Goal: Check status: Check status

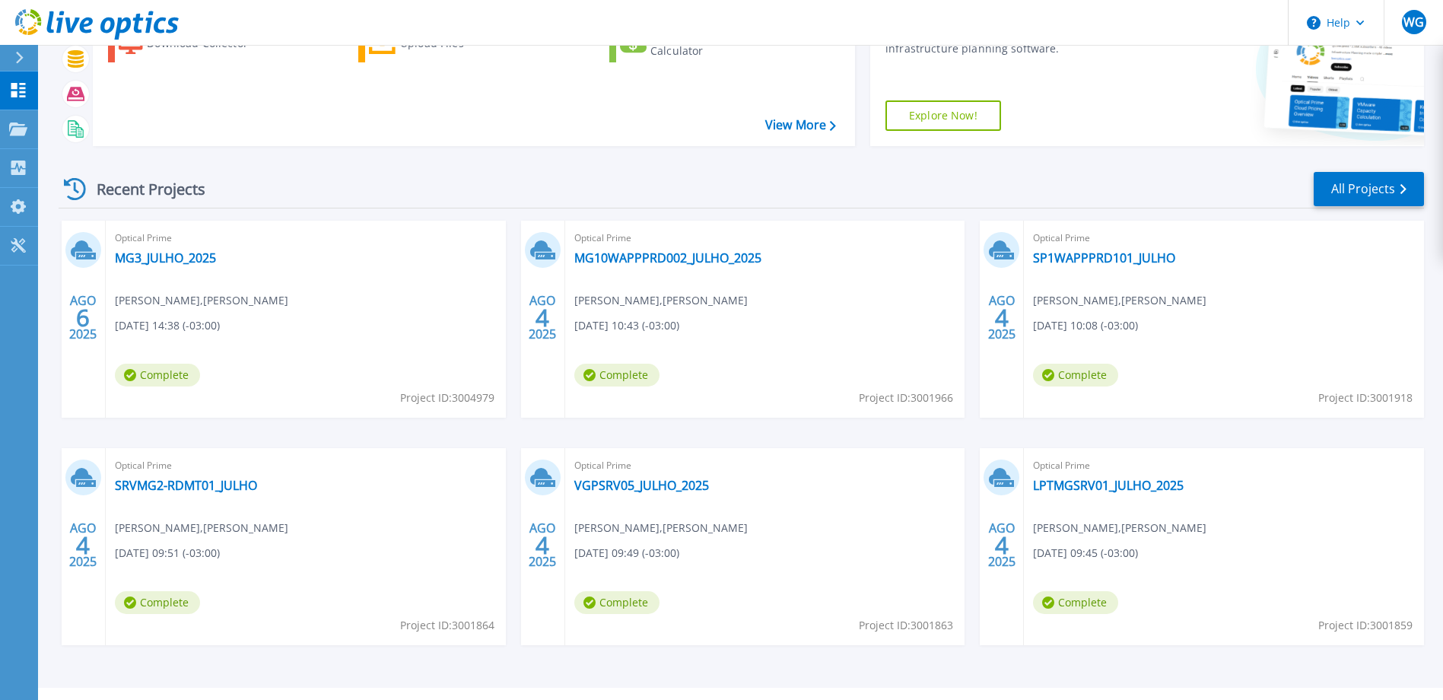
scroll to position [143, 0]
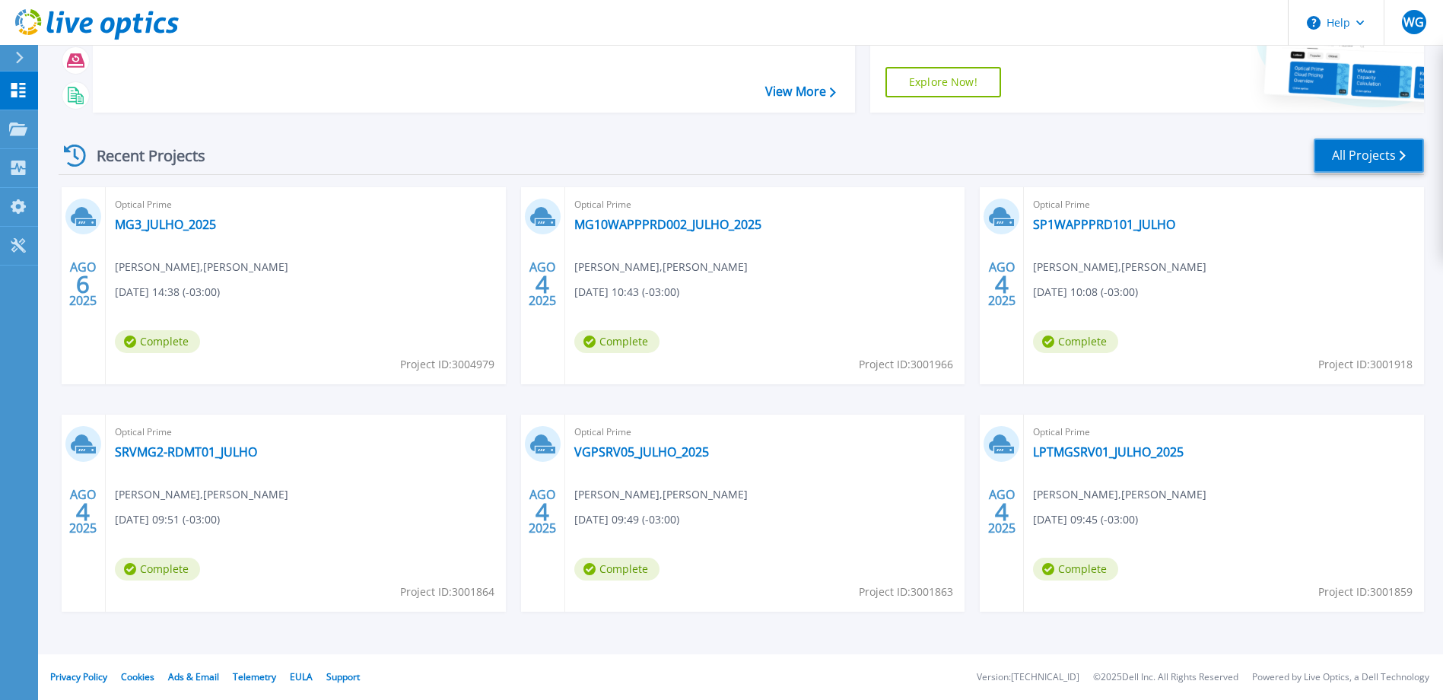
click at [1361, 145] on link "All Projects" at bounding box center [1369, 155] width 110 height 34
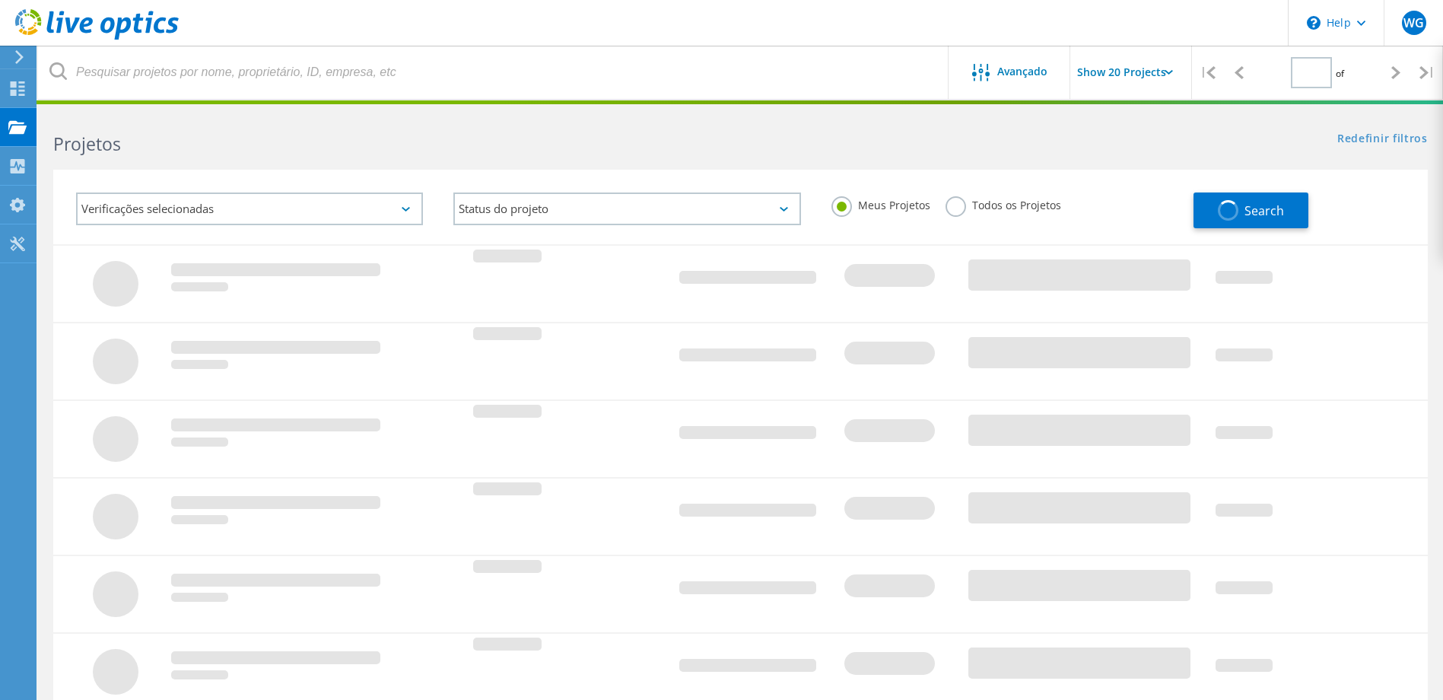
type input "1"
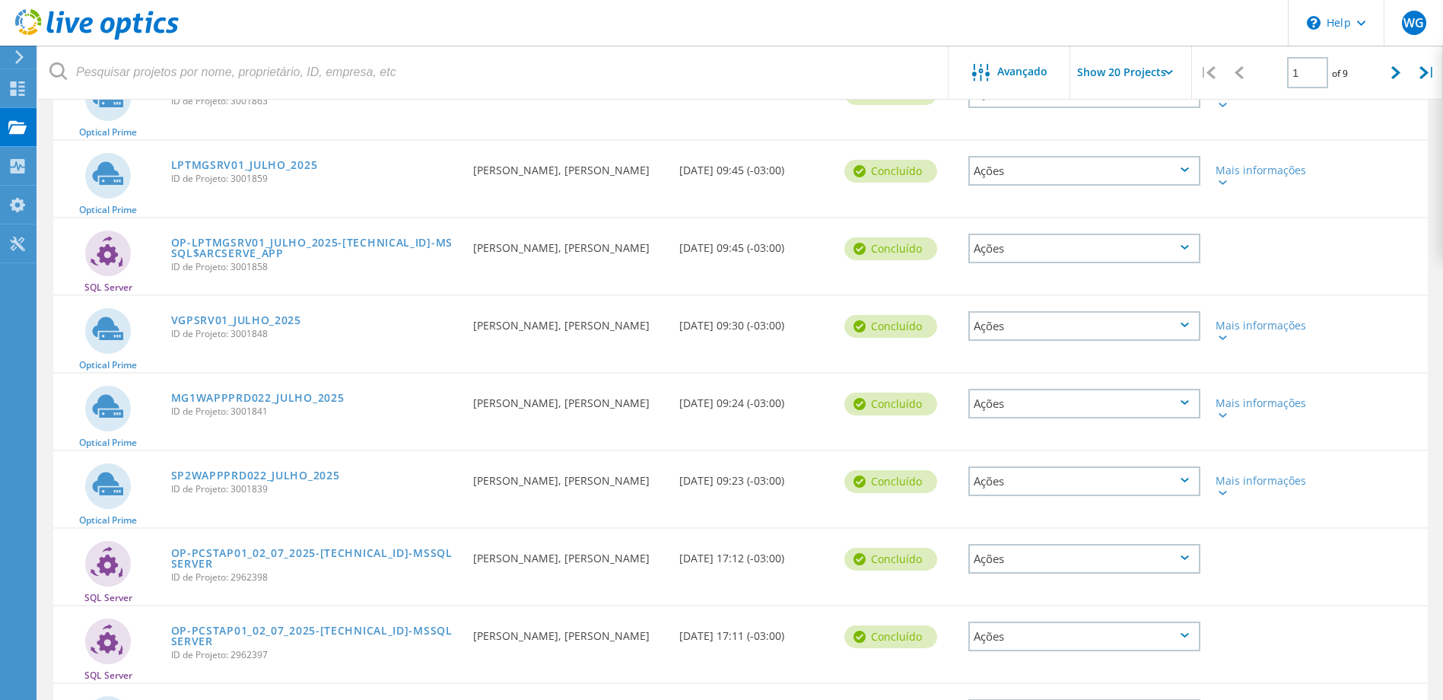
scroll to position [837, 0]
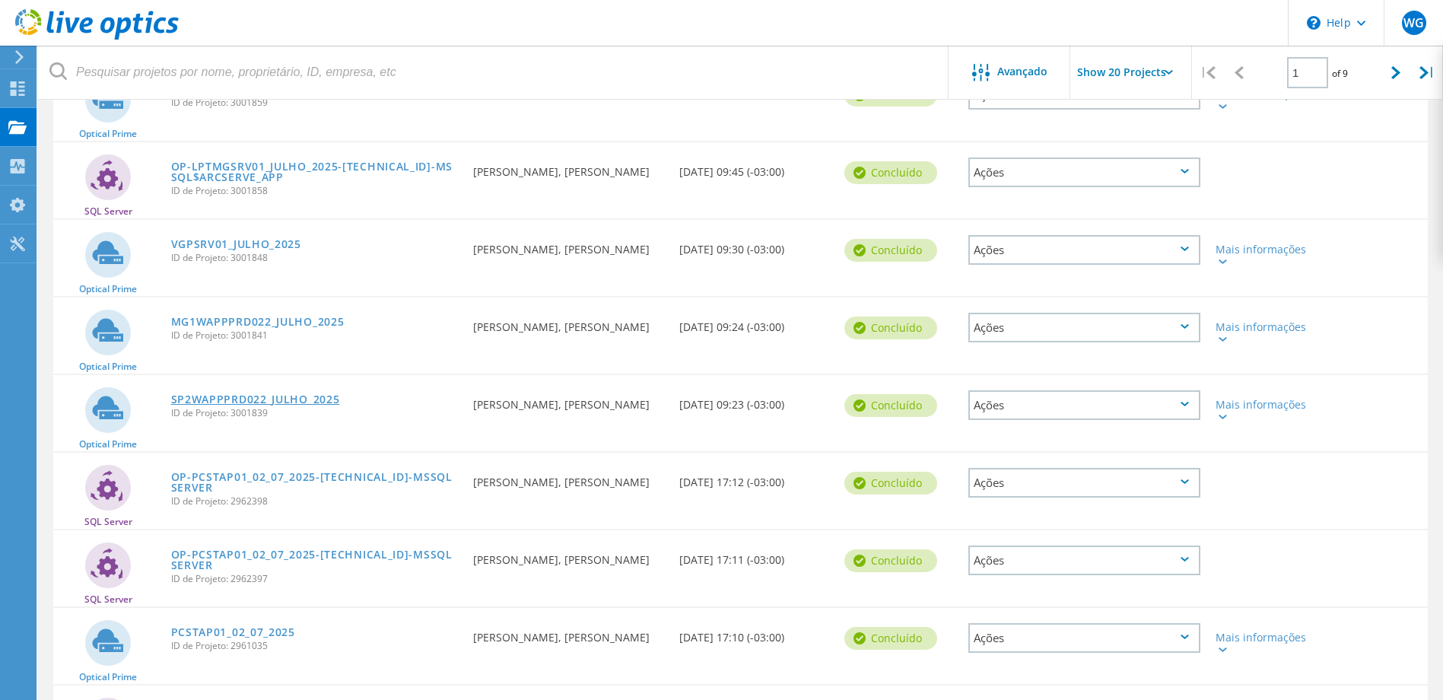
click at [278, 396] on link "SP2WAPPPRD022_JULHO_2025" at bounding box center [255, 399] width 169 height 11
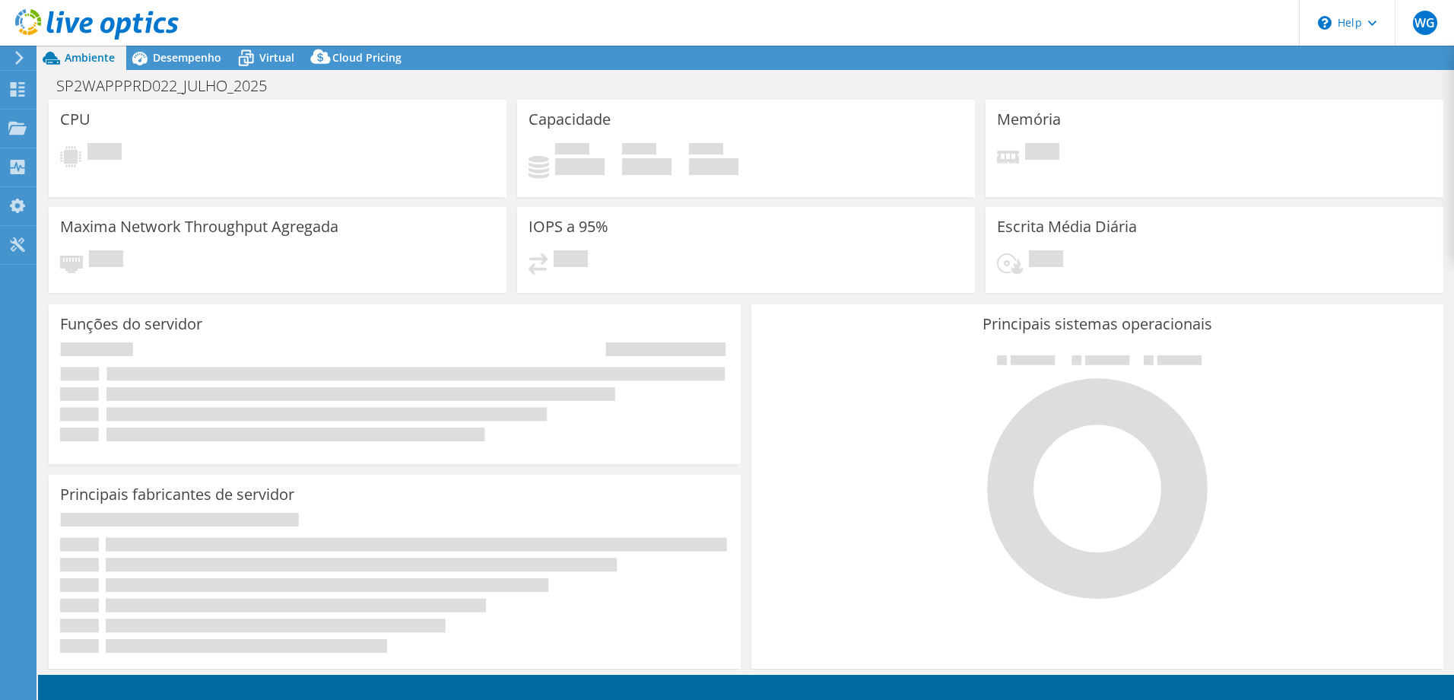
select select "USD"
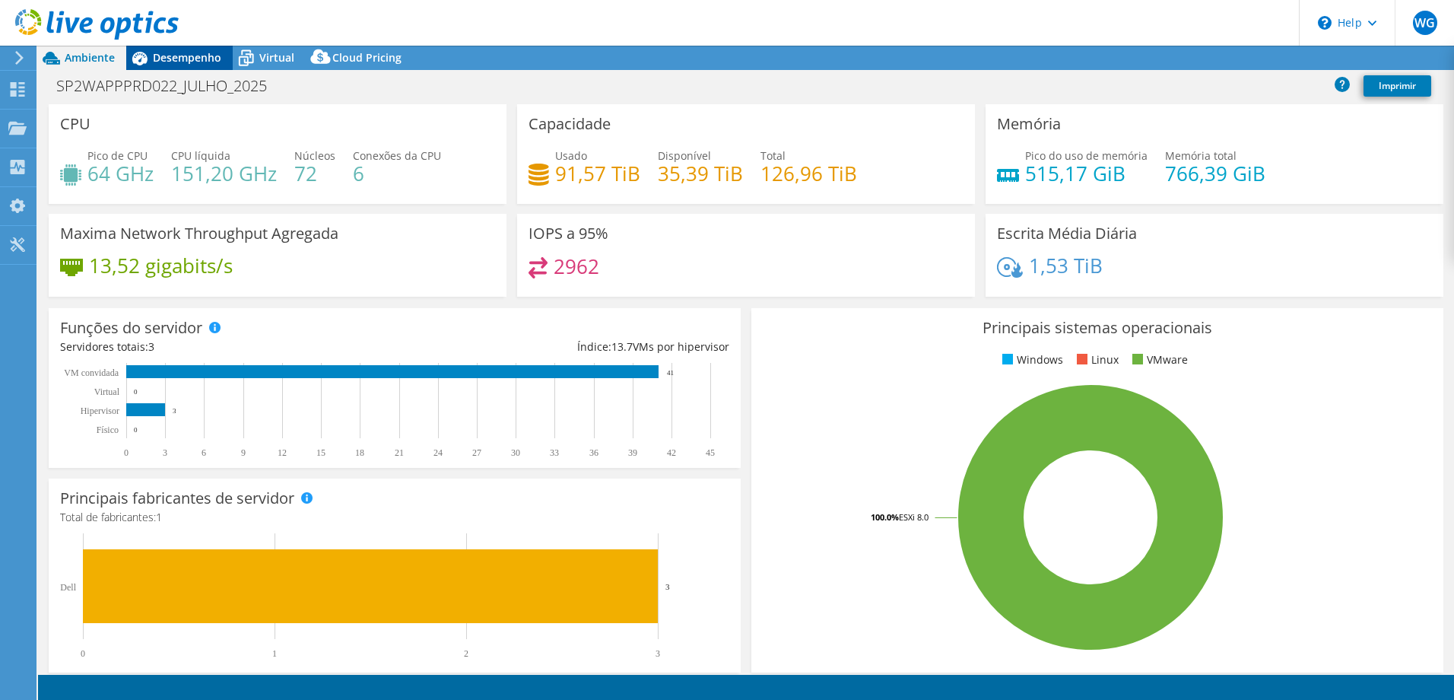
click at [200, 59] on span "Desempenho" at bounding box center [187, 57] width 68 height 14
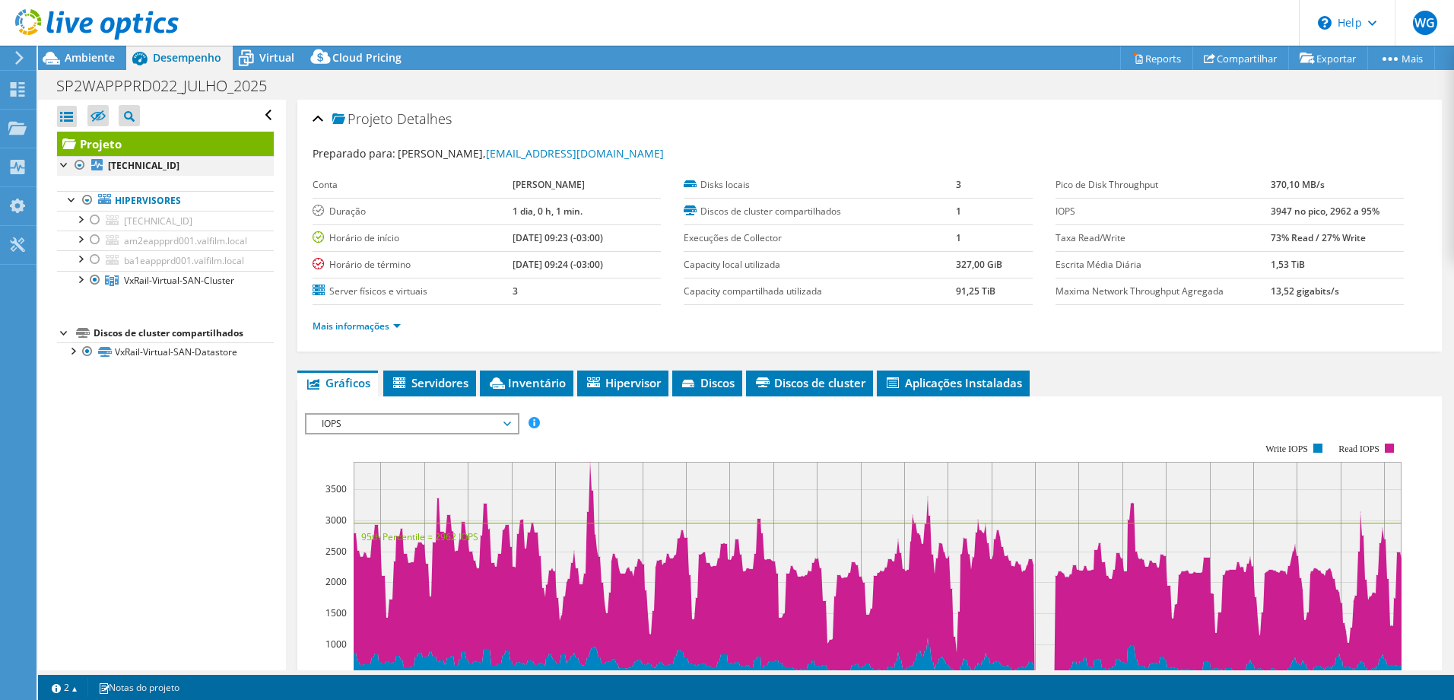
click at [80, 163] on div at bounding box center [79, 165] width 15 height 18
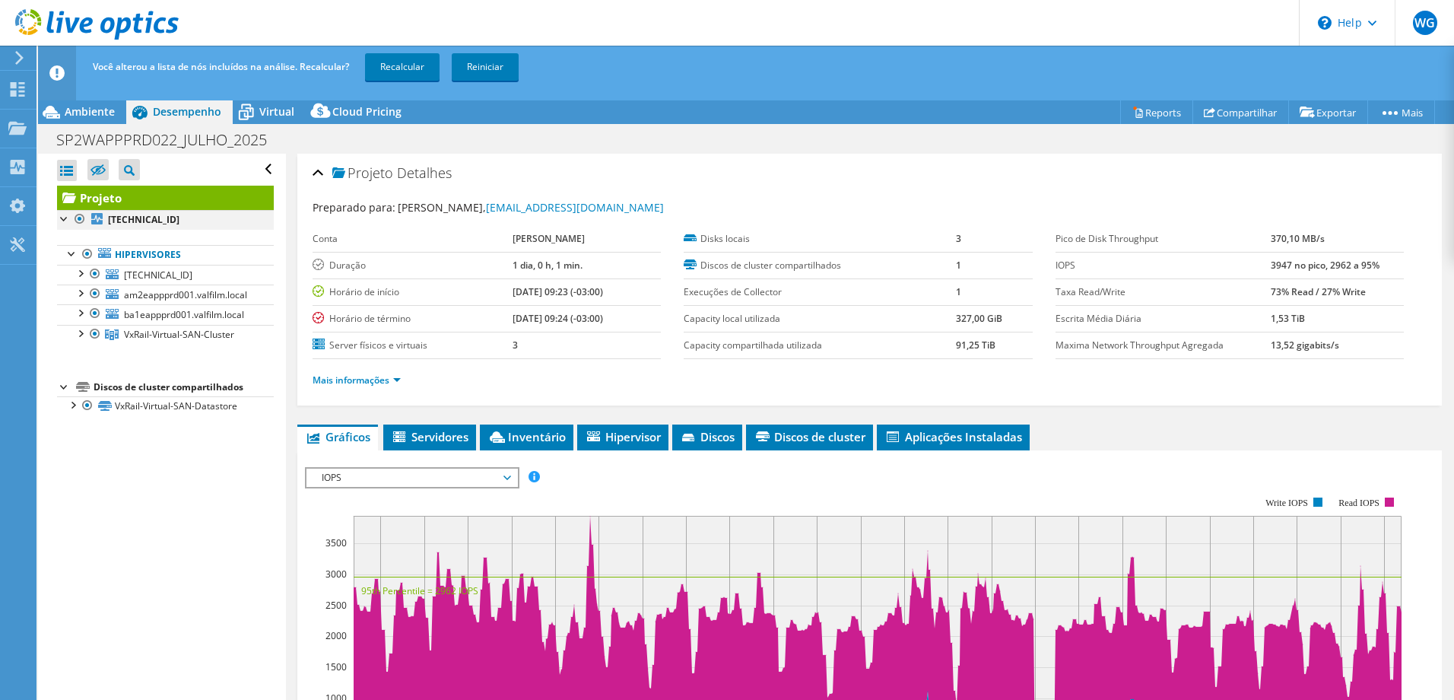
click at [81, 214] on div at bounding box center [79, 219] width 15 height 18
click at [98, 293] on div at bounding box center [94, 293] width 15 height 18
click at [405, 68] on link "Recalcular" at bounding box center [402, 66] width 75 height 27
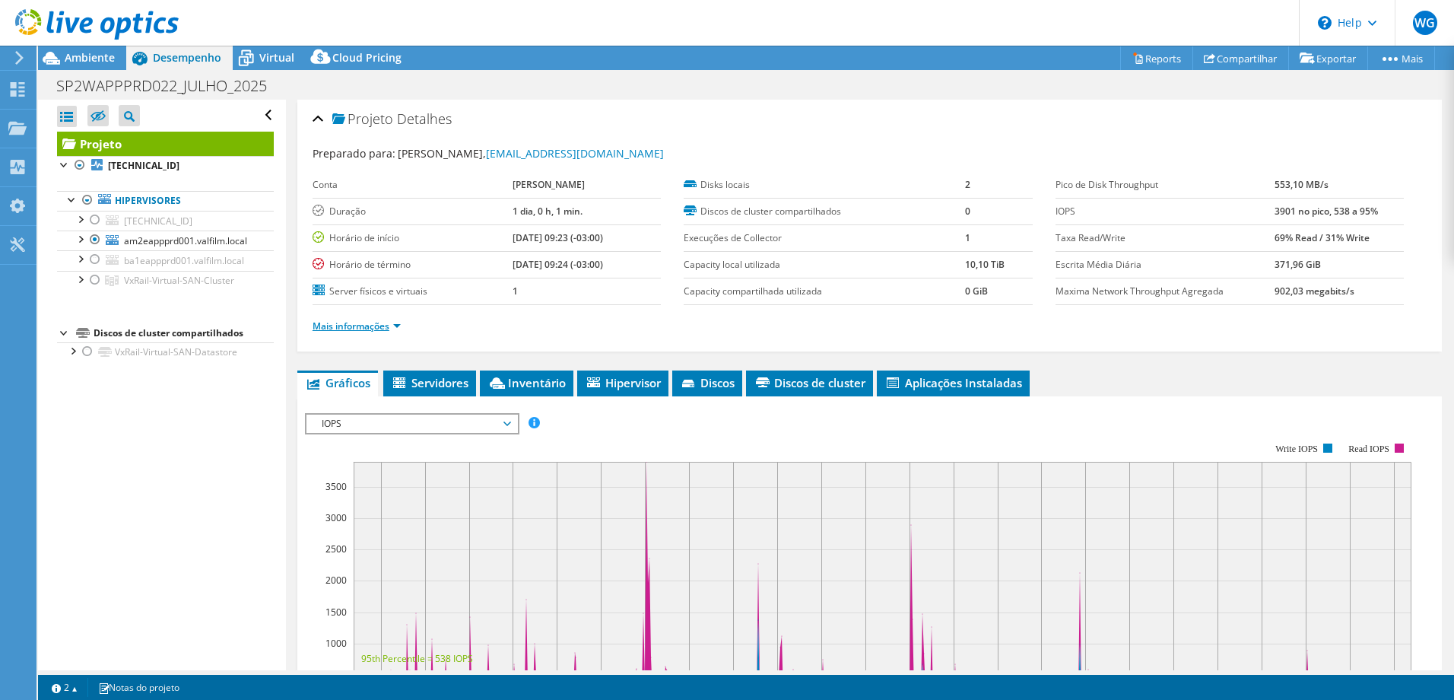
click at [379, 329] on link "Mais informações" at bounding box center [357, 325] width 88 height 13
